Goal: Task Accomplishment & Management: Use online tool/utility

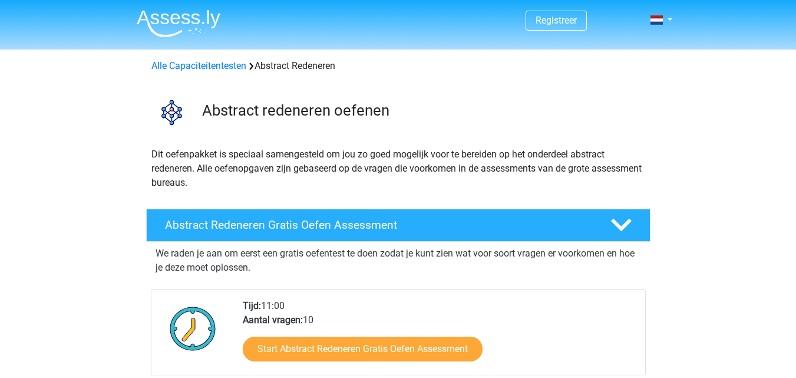
scroll to position [330, 0]
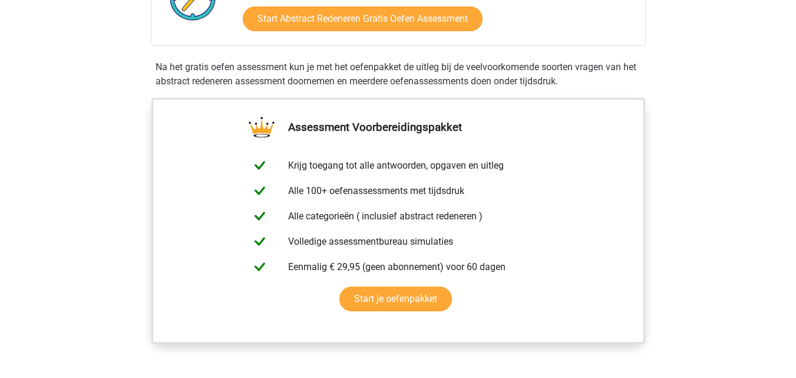
click at [445, 32] on div "Start Abstract Redeneren Gratis Oefen Assessment" at bounding box center [439, 21] width 393 height 48
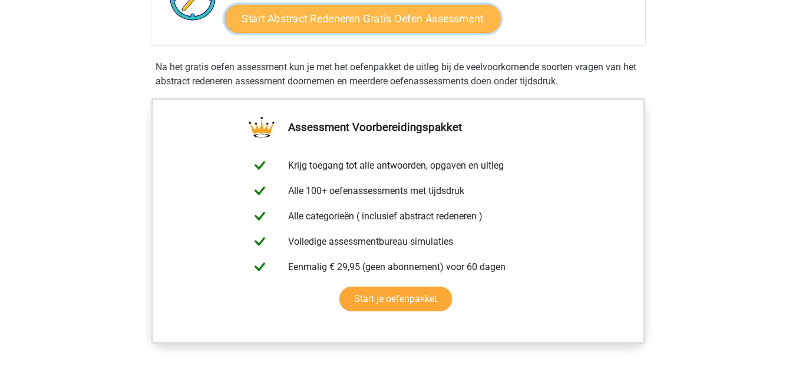
click at [442, 21] on link "Start Abstract Redeneren Gratis Oefen Assessment" at bounding box center [363, 18] width 276 height 28
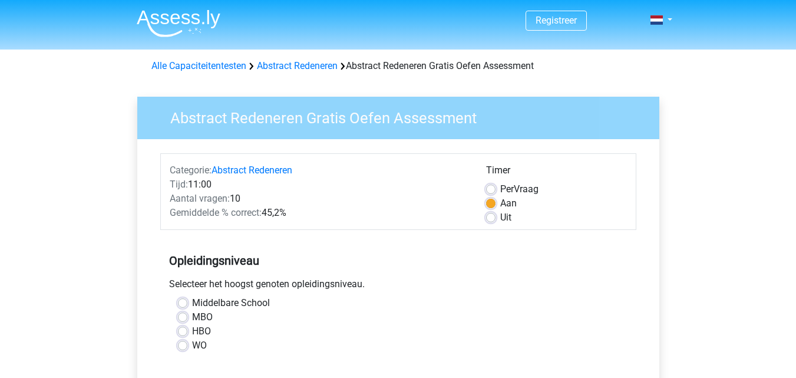
click at [217, 302] on label "Middelbare School" at bounding box center [231, 303] width 78 height 14
click at [187, 302] on input "Middelbare School" at bounding box center [182, 302] width 9 height 12
radio input "true"
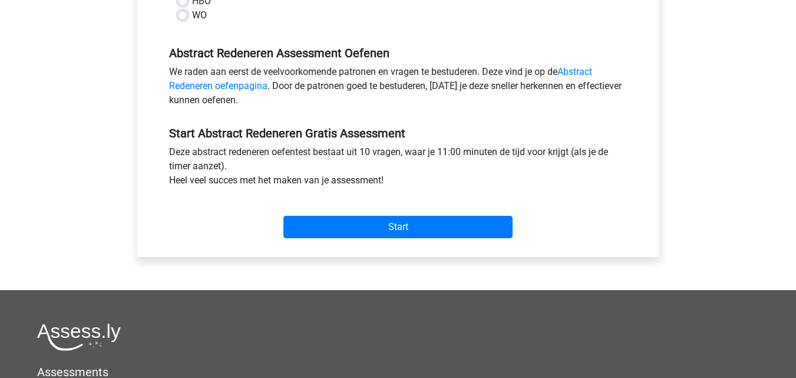
scroll to position [440, 0]
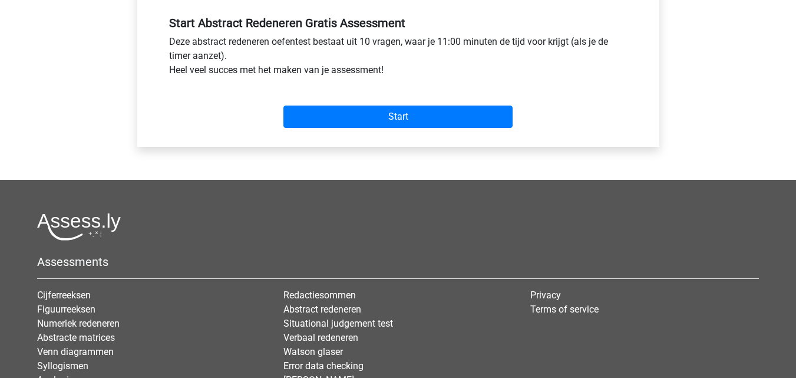
click at [440, 104] on div "Start" at bounding box center [398, 107] width 476 height 41
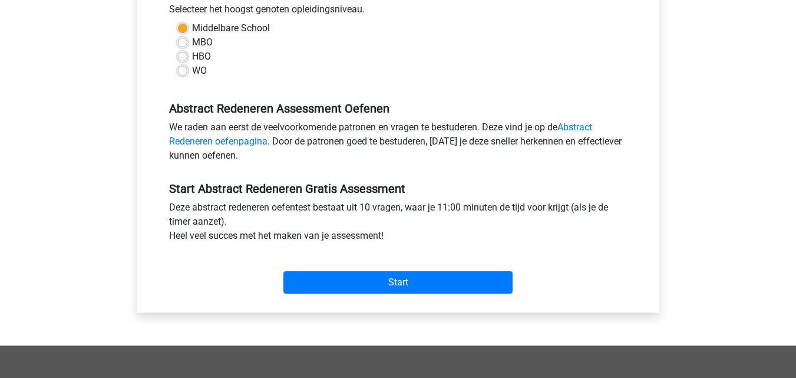
scroll to position [345, 0]
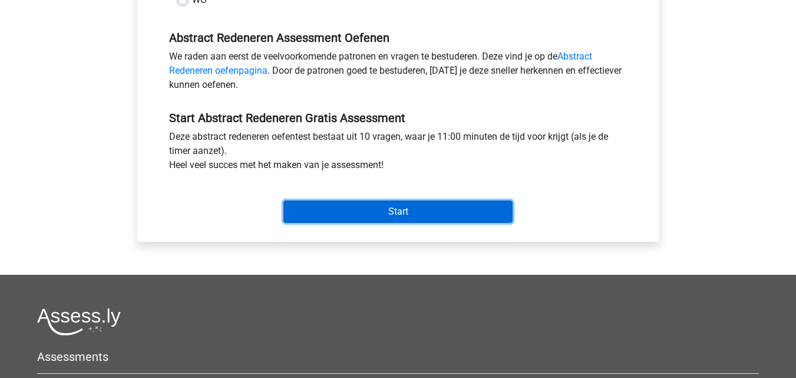
click at [405, 217] on input "Start" at bounding box center [397, 211] width 229 height 22
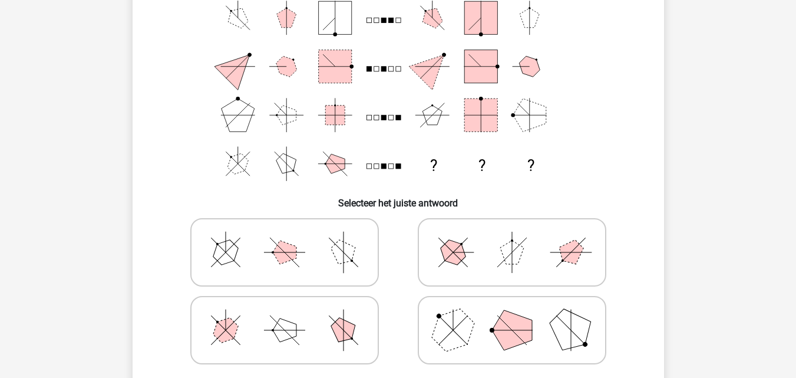
scroll to position [117, 0]
